Goal: Navigation & Orientation: Go to known website

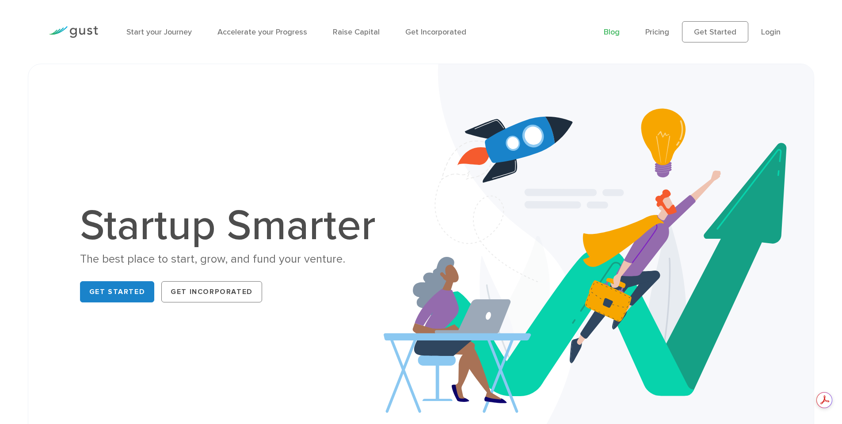
click at [613, 31] on link "Blog" at bounding box center [612, 31] width 16 height 9
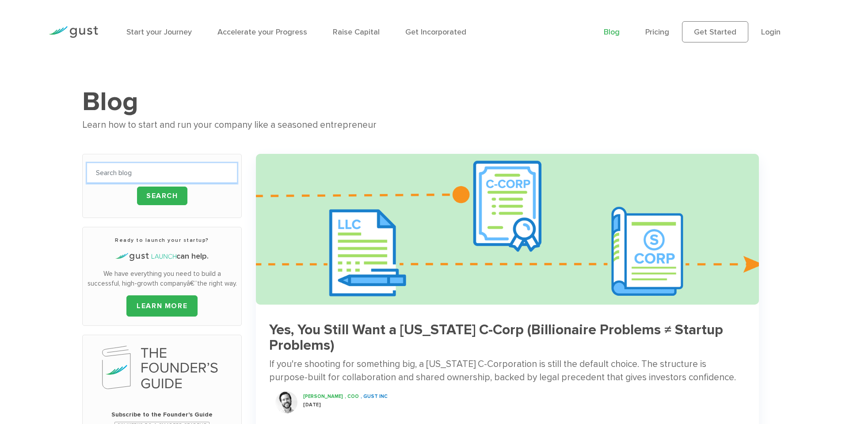
click at [204, 171] on input "text" at bounding box center [162, 173] width 150 height 20
